Goal: Check status

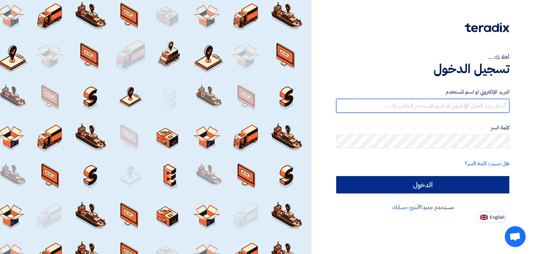
type input "[PERSON_NAME][EMAIL_ADDRESS][DOMAIN_NAME]"
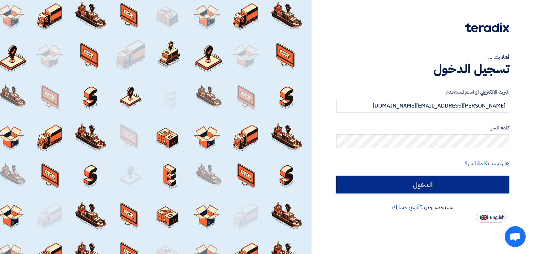
click at [411, 186] on input "الدخول" at bounding box center [422, 184] width 173 height 17
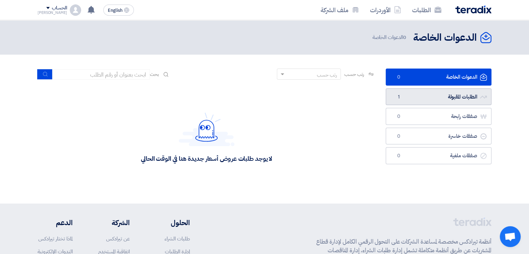
click at [426, 95] on link "الطلبات المقبولة الطلبات المقبولة 1" at bounding box center [438, 96] width 106 height 17
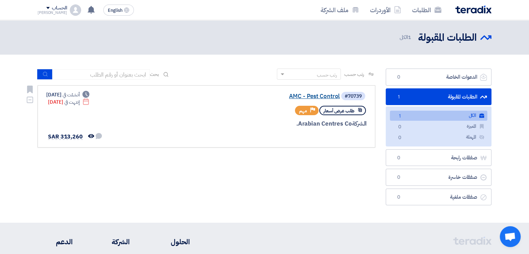
click at [304, 96] on link "AMC - Pest Control" at bounding box center [270, 96] width 139 height 6
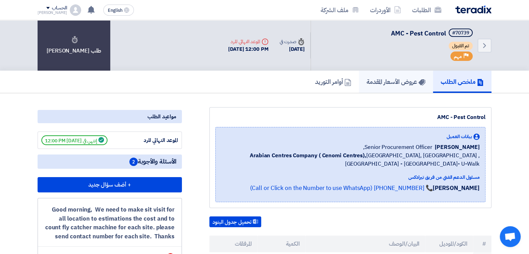
click at [389, 80] on h5 "عروض الأسعار المقدمة" at bounding box center [395, 82] width 59 height 8
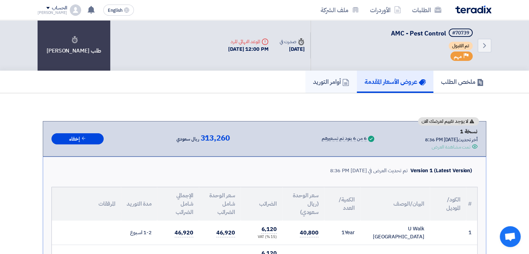
click at [329, 82] on h5 "أوامر التوريد" at bounding box center [331, 82] width 36 height 8
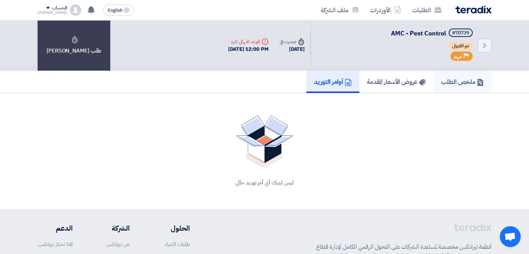
click at [450, 83] on h5 "ملخص الطلب" at bounding box center [462, 82] width 43 height 8
